Goal: Task Accomplishment & Management: Manage account settings

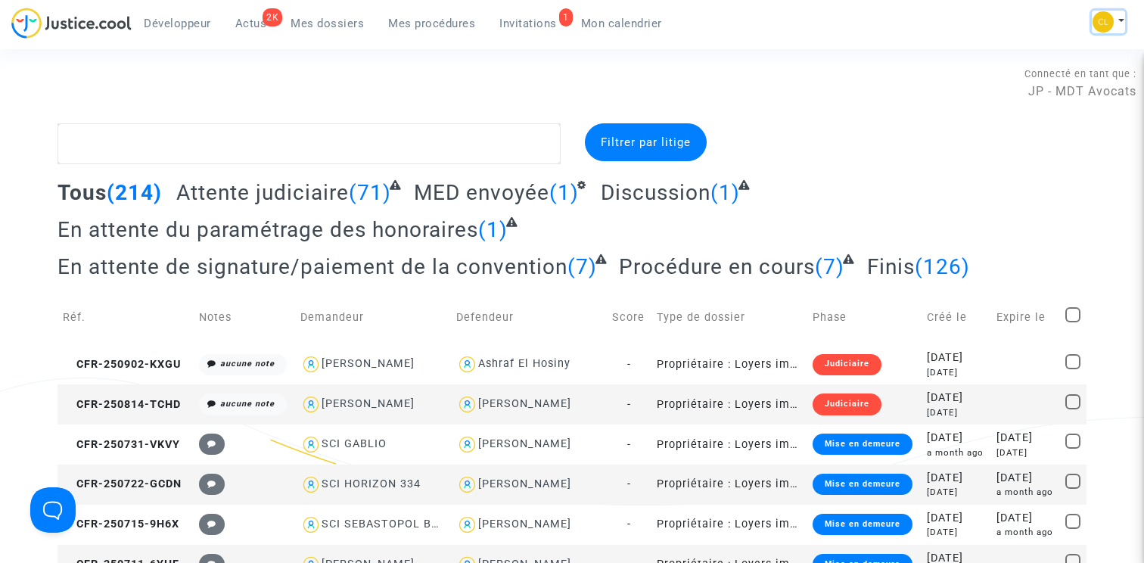
click at [1109, 19] on img at bounding box center [1103, 21] width 21 height 21
click at [1067, 79] on link "Changer de compte" at bounding box center [1047, 78] width 153 height 24
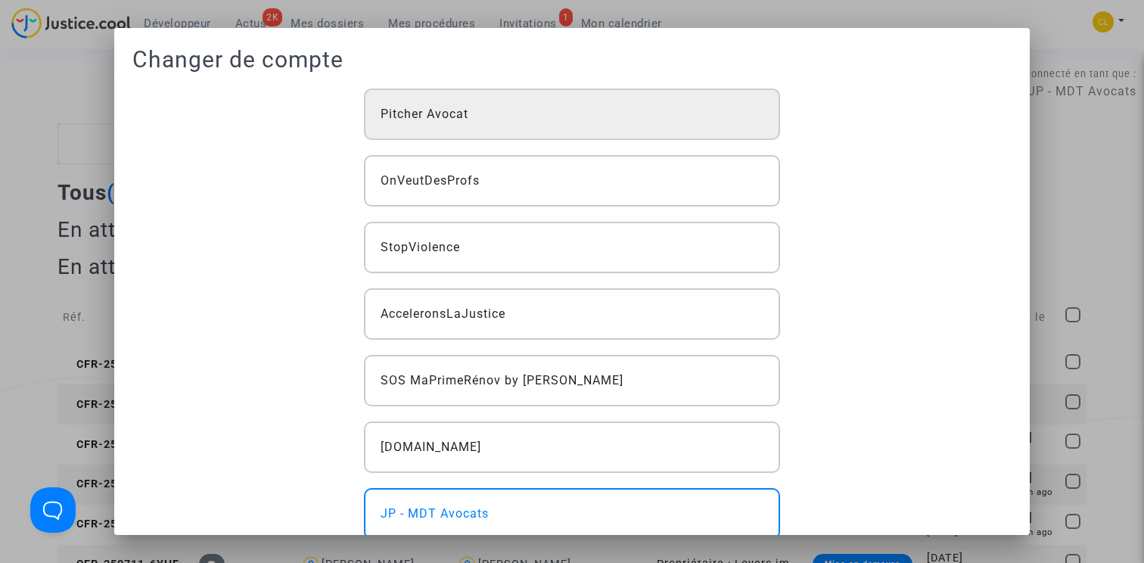
click at [591, 125] on div "Pitcher Avocat" at bounding box center [572, 114] width 417 height 51
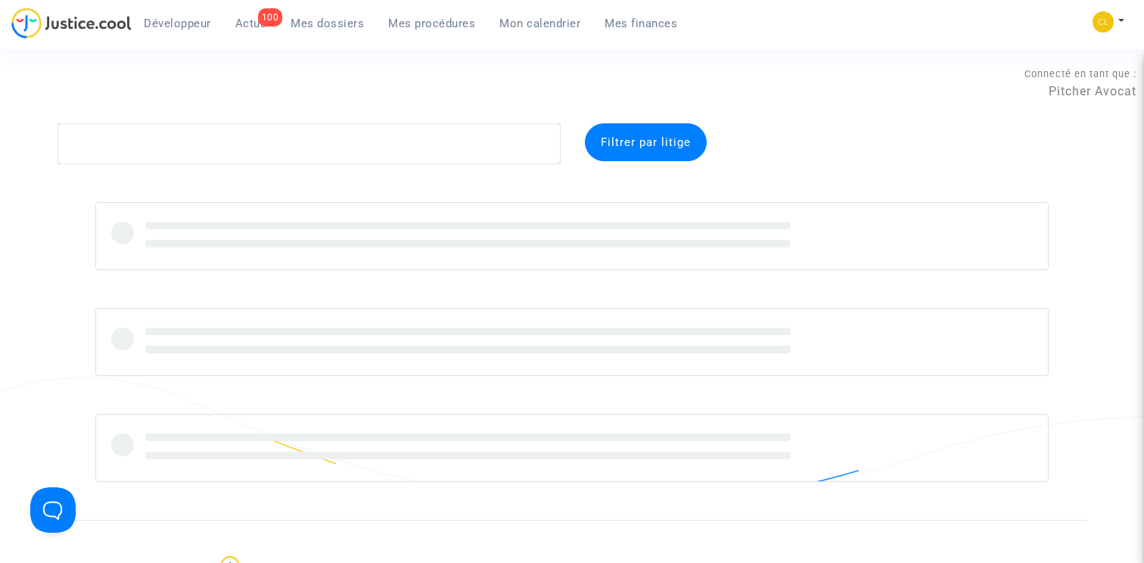
click at [429, 30] on link "Mes procédures" at bounding box center [431, 23] width 111 height 23
